Goal: Task Accomplishment & Management: Complete application form

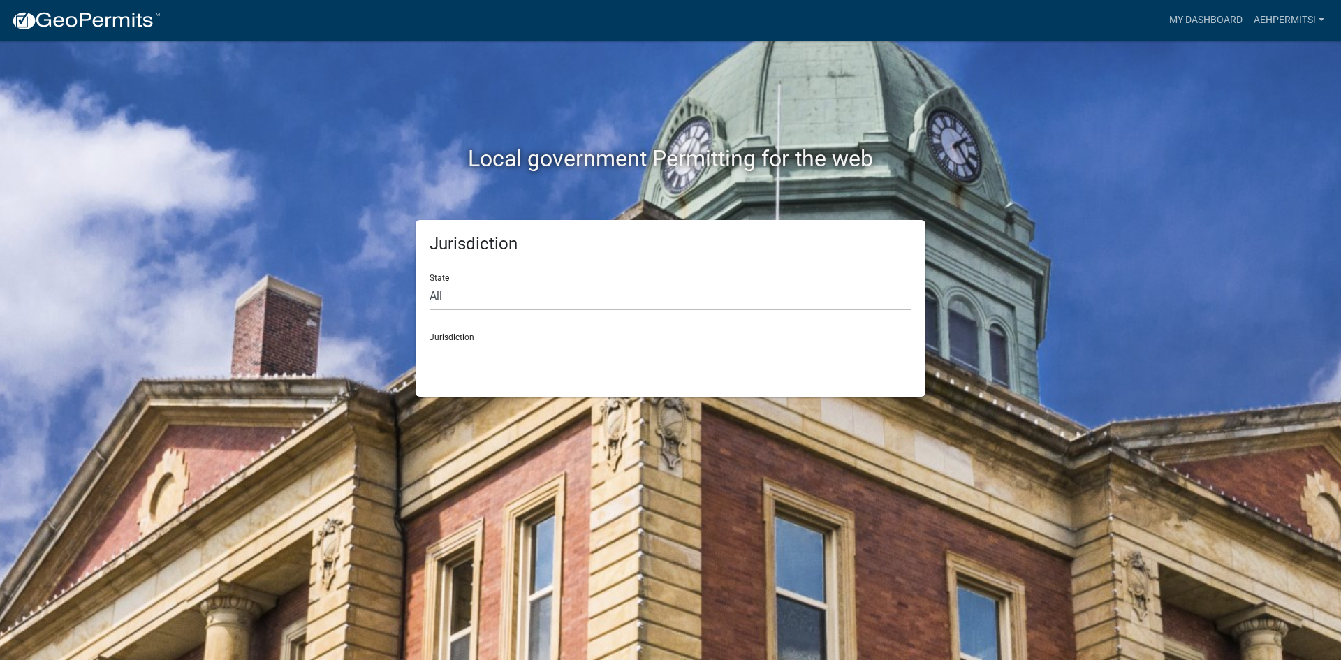
click at [678, 279] on div "State All [US_STATE] [US_STATE] [US_STATE] [US_STATE] [US_STATE] [US_STATE] [US…" at bounding box center [671, 287] width 482 height 48
click at [664, 289] on select "All [US_STATE] [US_STATE] [US_STATE] [US_STATE] [US_STATE] [US_STATE] [US_STATE…" at bounding box center [671, 296] width 482 height 29
select select "[US_STATE]"
click at [430, 282] on select "All [US_STATE] [US_STATE] [US_STATE] [US_STATE] [US_STATE] [US_STATE] [US_STATE…" at bounding box center [671, 296] width 482 height 29
click at [474, 343] on select "City of [GEOGRAPHIC_DATA], [US_STATE] City of [GEOGRAPHIC_DATA], [US_STATE] Cit…" at bounding box center [671, 356] width 482 height 29
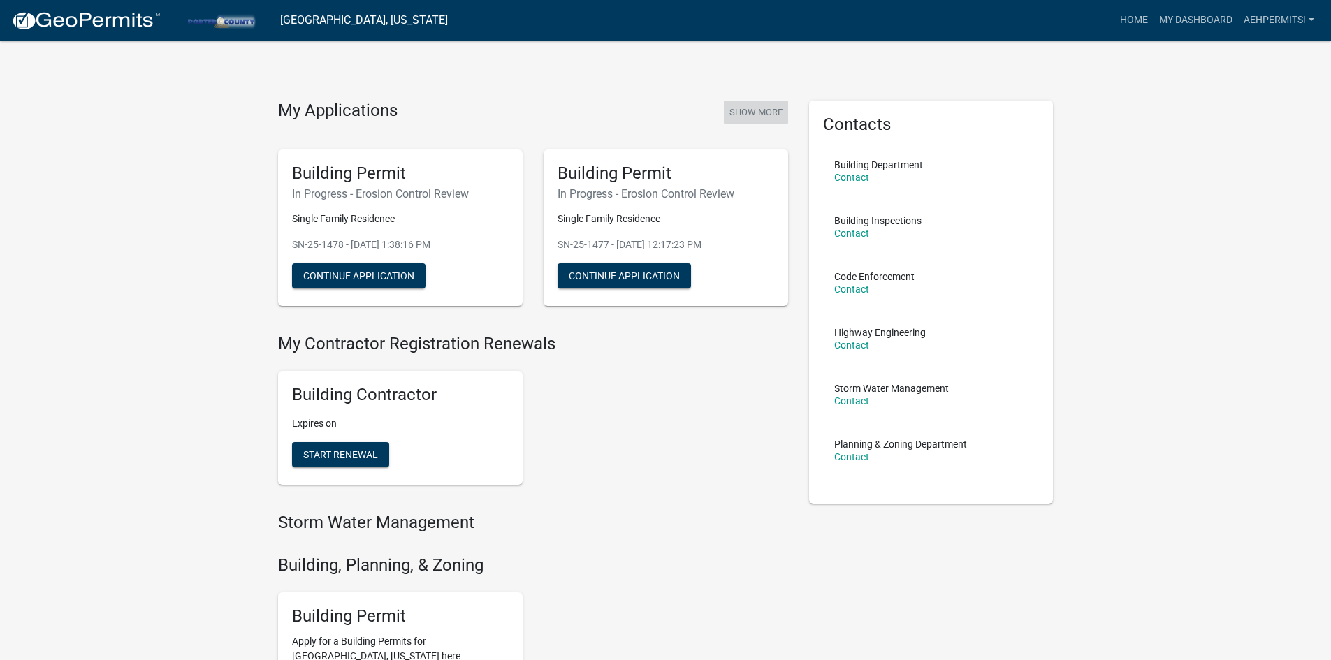
click at [736, 103] on button "Show More" at bounding box center [756, 112] width 64 height 23
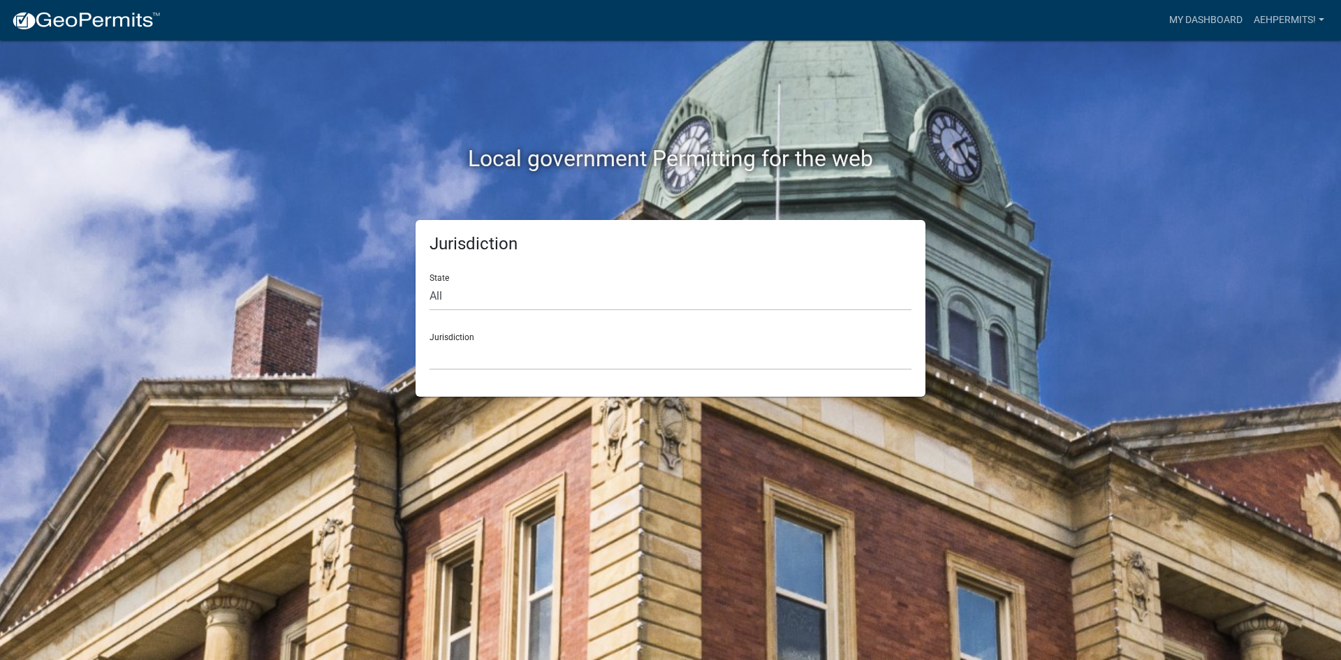
click at [657, 279] on div "State All [US_STATE] [US_STATE] [US_STATE] [US_STATE] [US_STATE] [US_STATE] [US…" at bounding box center [671, 287] width 482 height 48
click at [651, 295] on select "All [US_STATE] [US_STATE] [US_STATE] [US_STATE] [US_STATE] [US_STATE] [US_STATE…" at bounding box center [671, 296] width 482 height 29
select select "[US_STATE]"
click at [430, 282] on select "All [US_STATE] [US_STATE] [US_STATE] [US_STATE] [US_STATE] [US_STATE] [US_STATE…" at bounding box center [671, 296] width 482 height 29
click at [511, 361] on select "City of [GEOGRAPHIC_DATA], [US_STATE] City of [GEOGRAPHIC_DATA], [US_STATE] Cit…" at bounding box center [671, 356] width 482 height 29
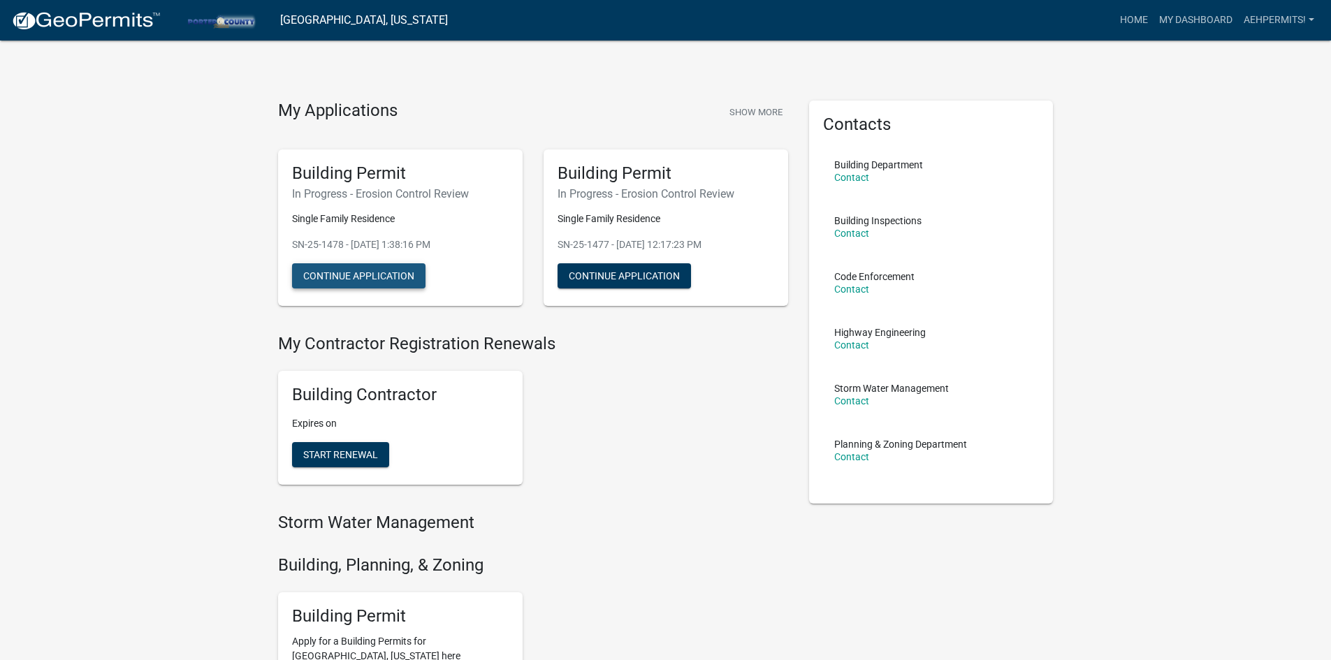
click at [347, 279] on button "Continue Application" at bounding box center [358, 275] width 133 height 25
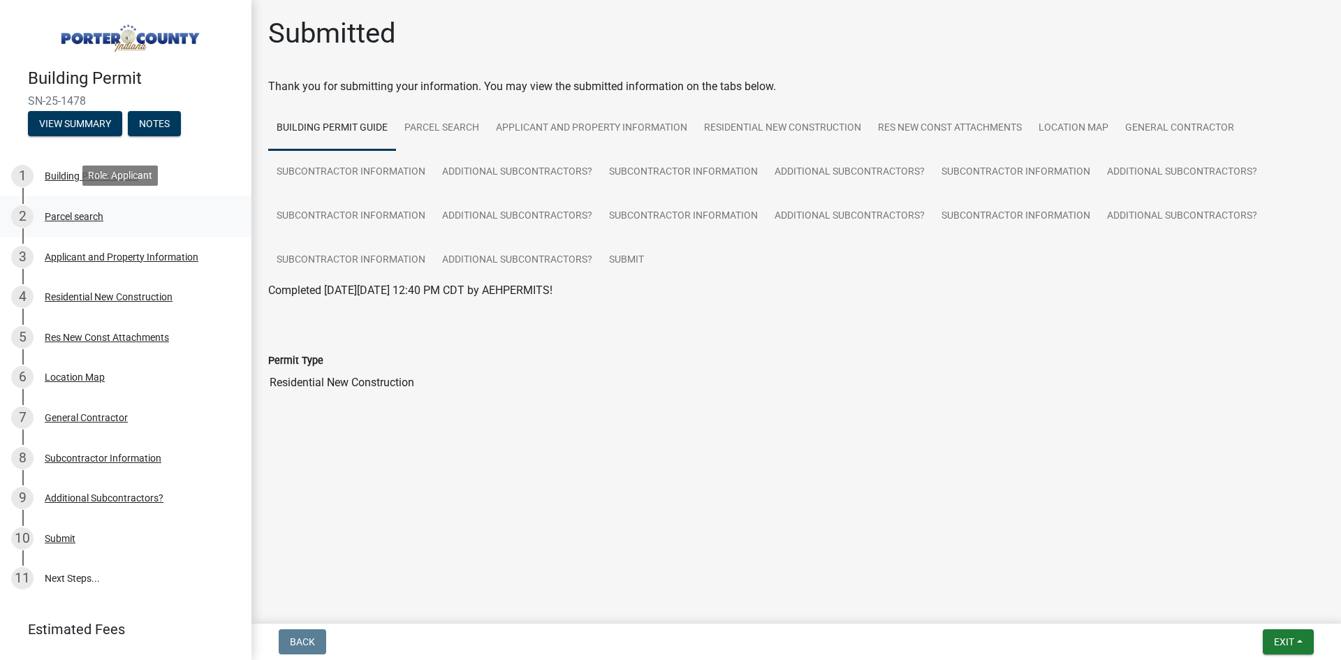
click at [169, 199] on link "2 Parcel search" at bounding box center [125, 216] width 251 height 41
